Goal: Find contact information: Find contact information

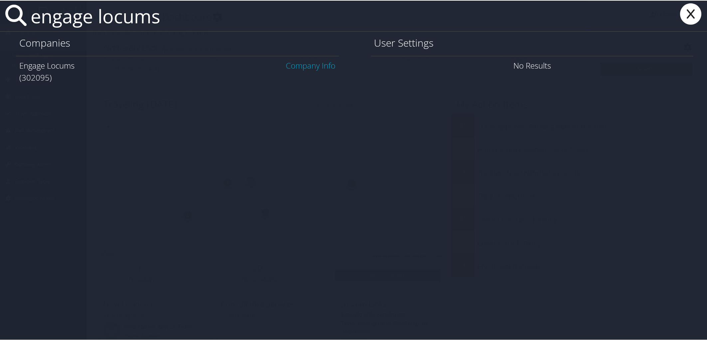
type input "engage locums"
click at [304, 68] on link "Company Info" at bounding box center [311, 64] width 50 height 11
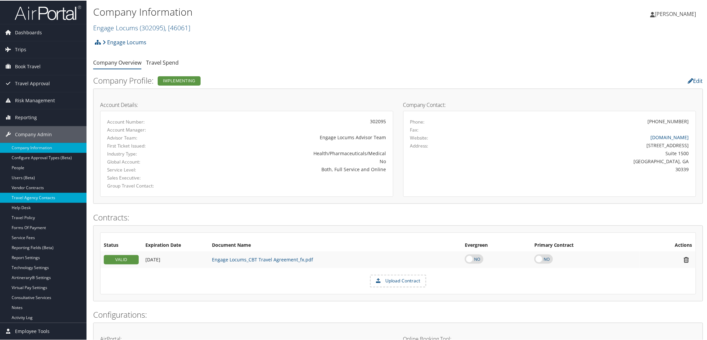
click at [38, 194] on link "Travel Agency Contacts" at bounding box center [43, 197] width 87 height 10
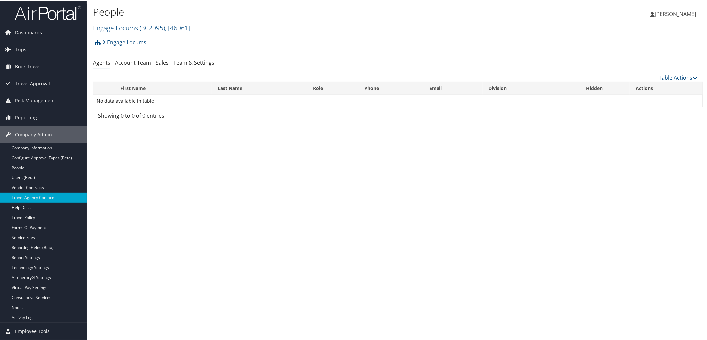
click at [106, 62] on link "Agents" at bounding box center [101, 61] width 17 height 7
click at [127, 64] on link "Account Team" at bounding box center [133, 61] width 36 height 7
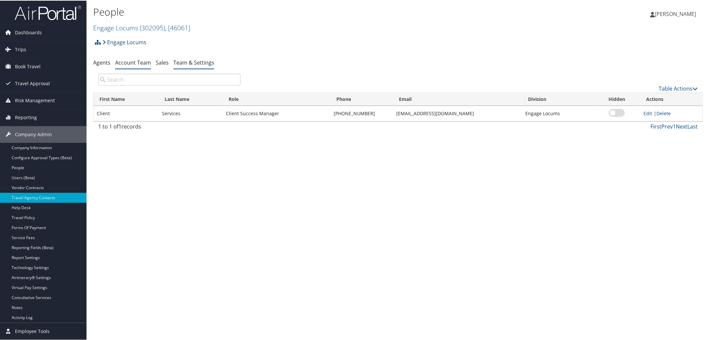
click at [177, 64] on link "Team & Settings" at bounding box center [193, 61] width 41 height 7
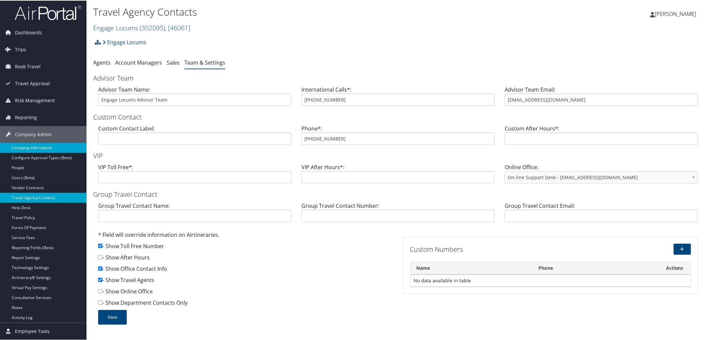
click at [31, 145] on link "Company Information" at bounding box center [43, 147] width 87 height 10
